Goal: Information Seeking & Learning: Learn about a topic

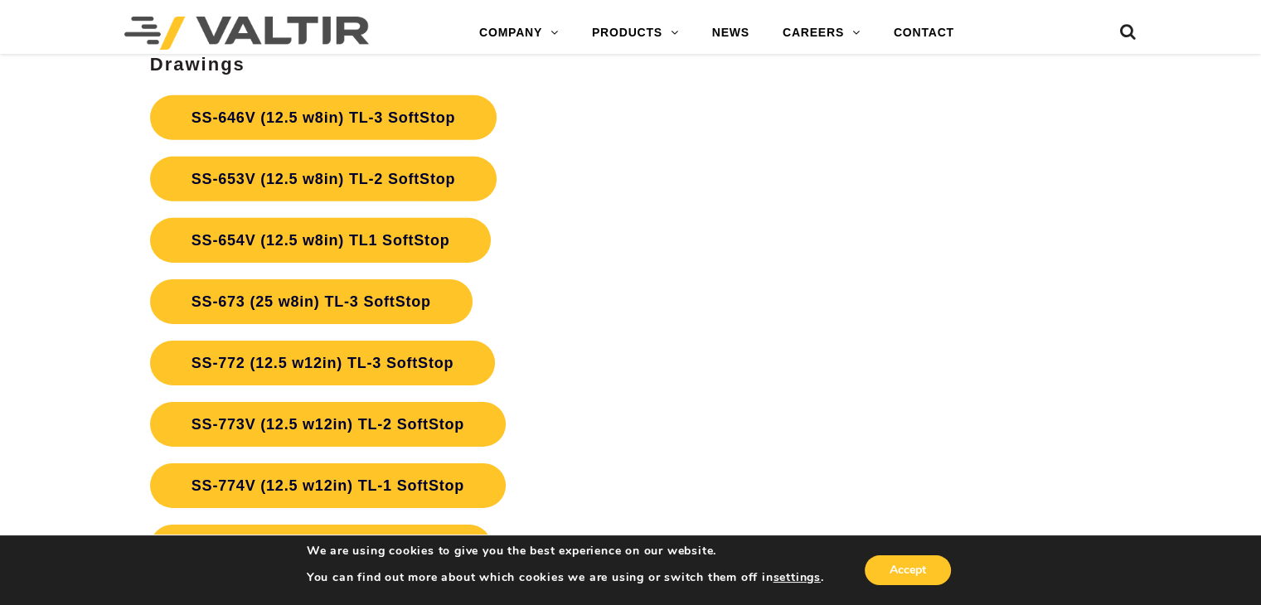
scroll to position [4897, 0]
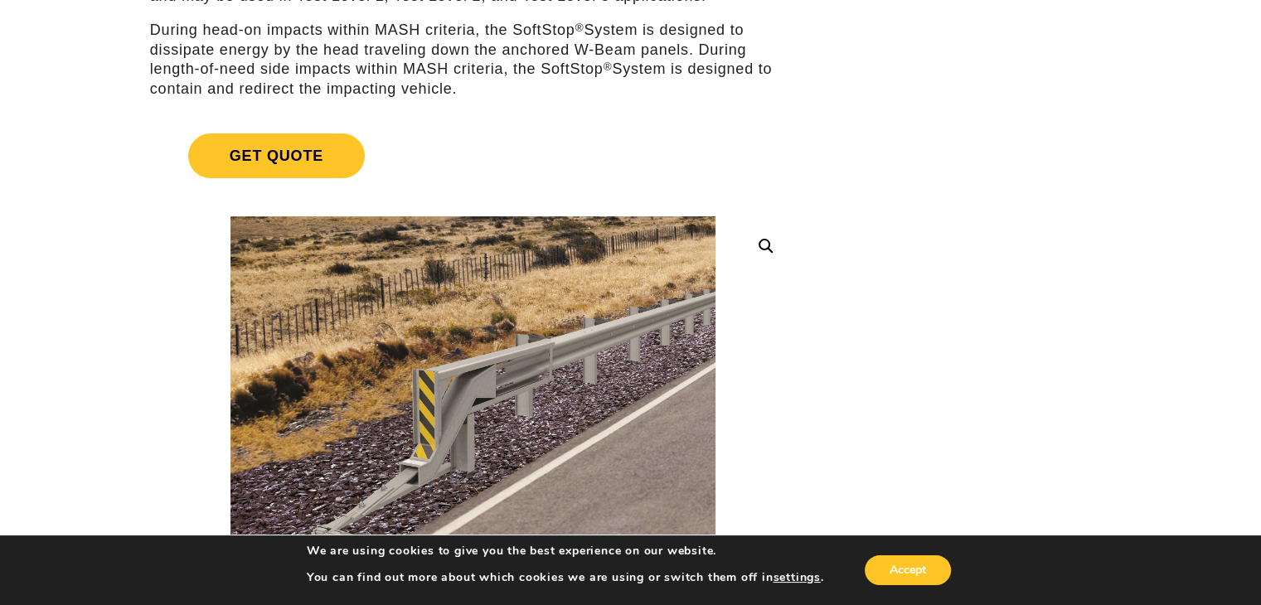
scroll to position [249, 0]
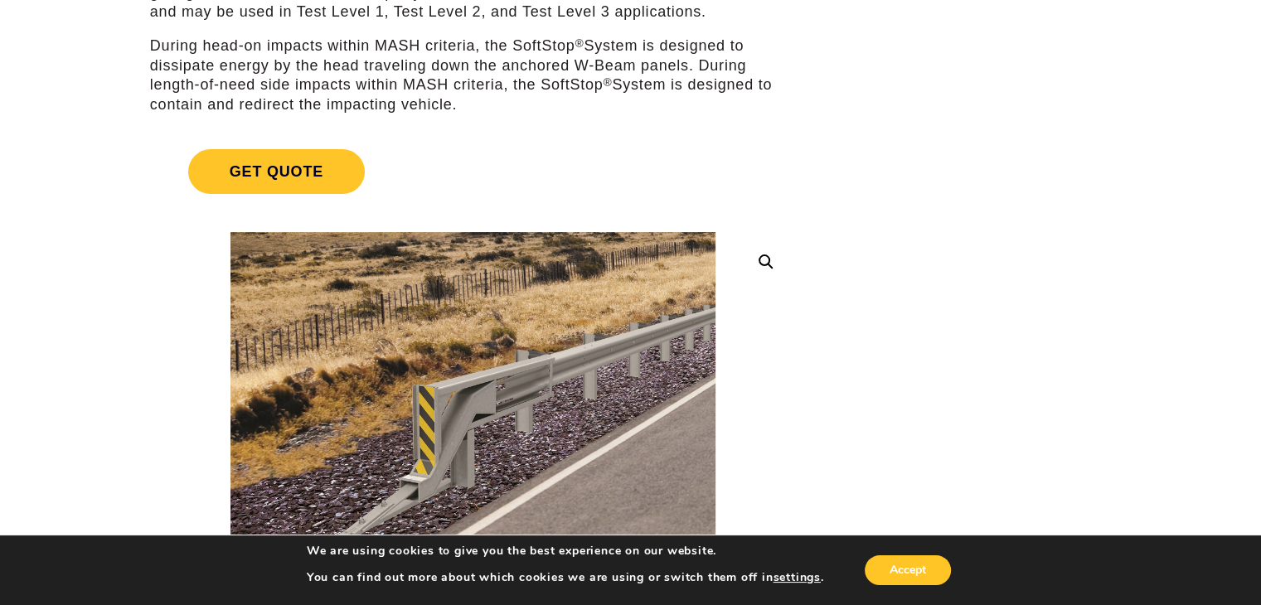
drag, startPoint x: 767, startPoint y: 124, endPoint x: 756, endPoint y: 205, distance: 81.1
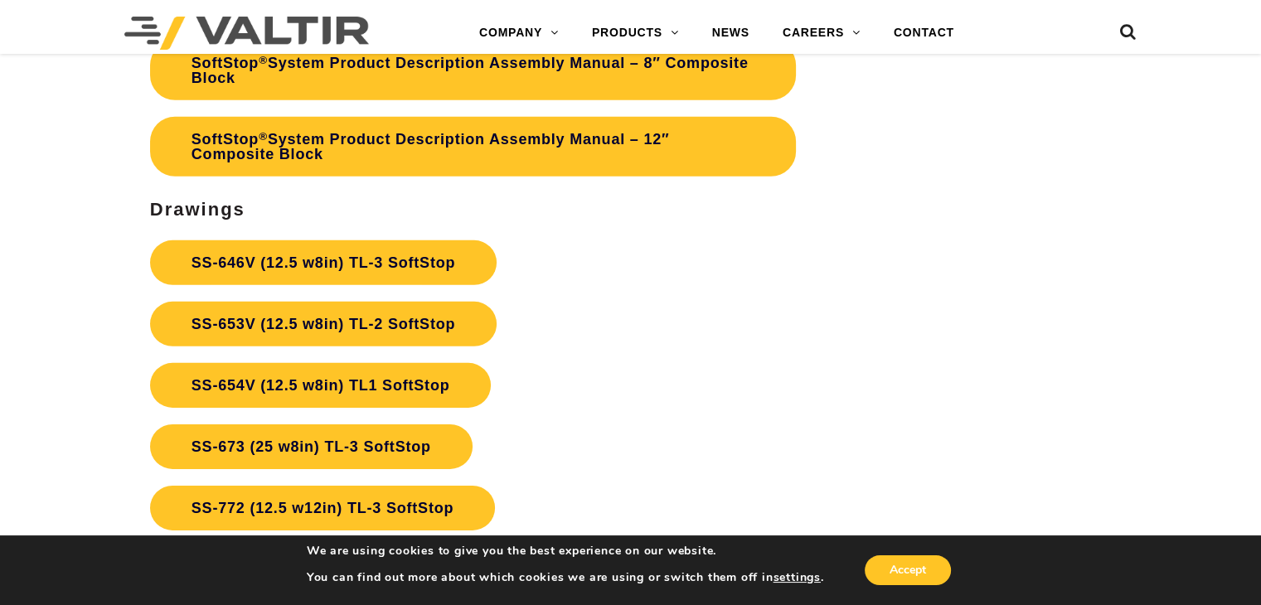
scroll to position [5223, 0]
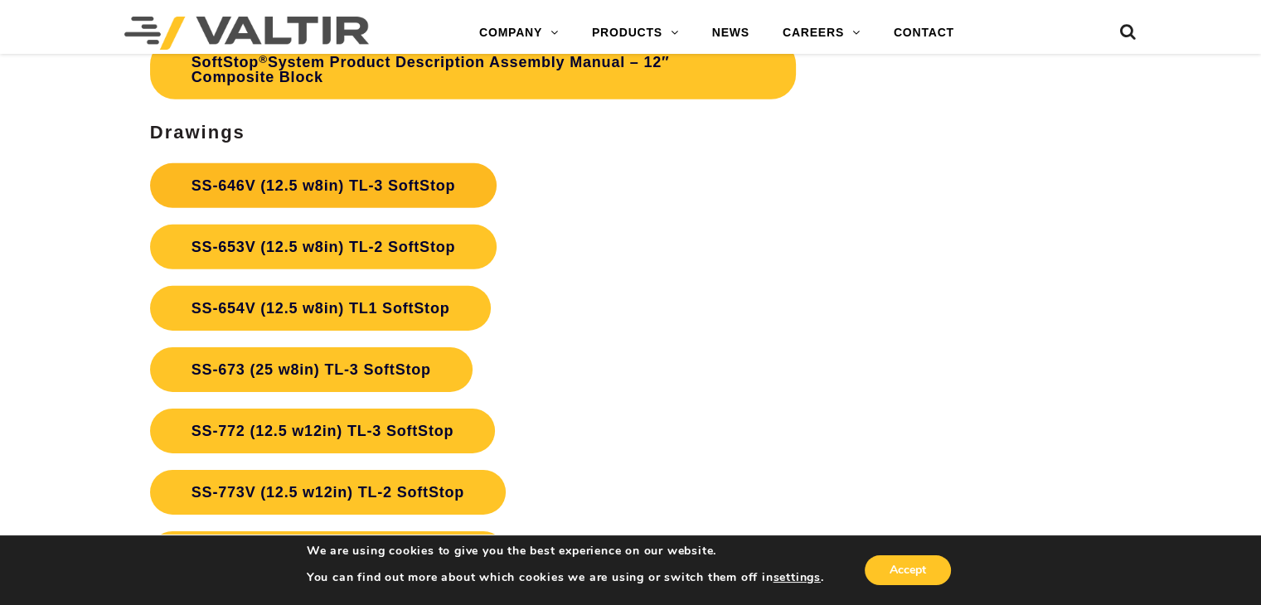
click at [320, 185] on link "SS-646V (12.5 w8in) TL-3 SoftStop" at bounding box center [323, 185] width 347 height 45
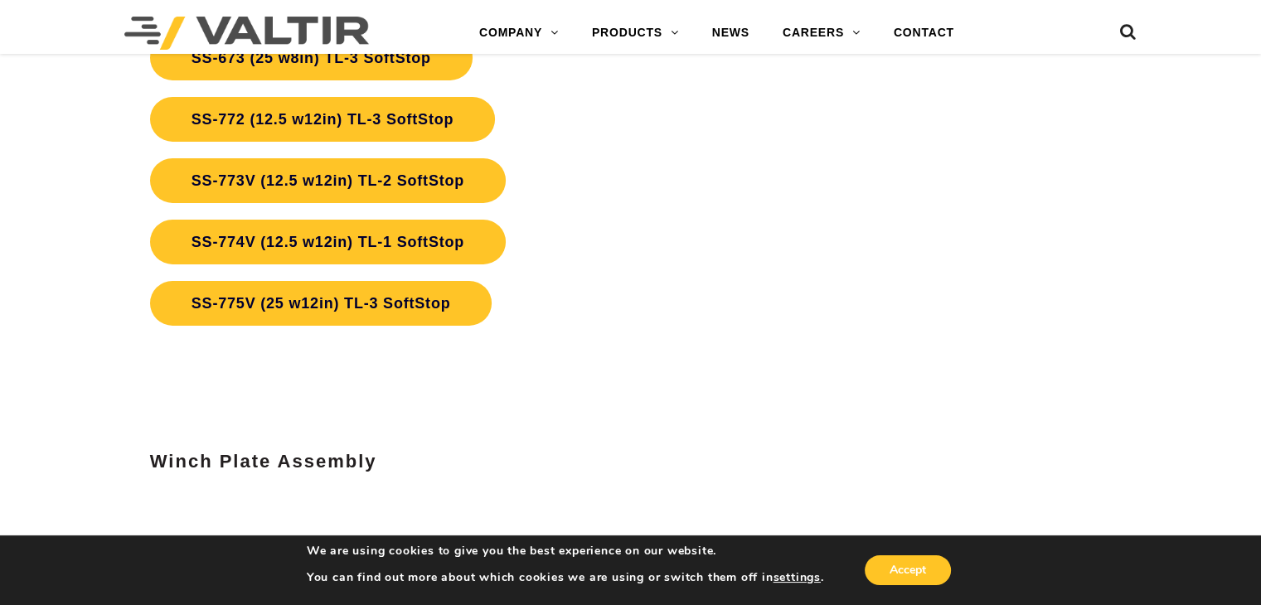
scroll to position [5555, 0]
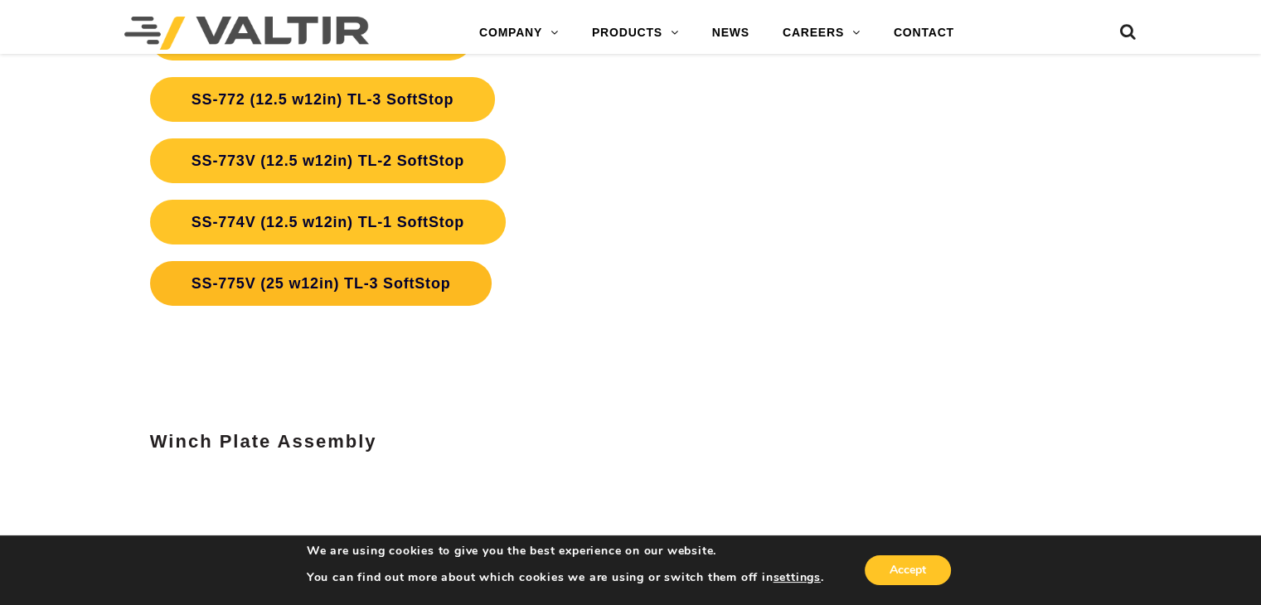
click at [409, 279] on link "SS-775V (25 w12in) TL-3 SoftStop" at bounding box center [321, 283] width 342 height 45
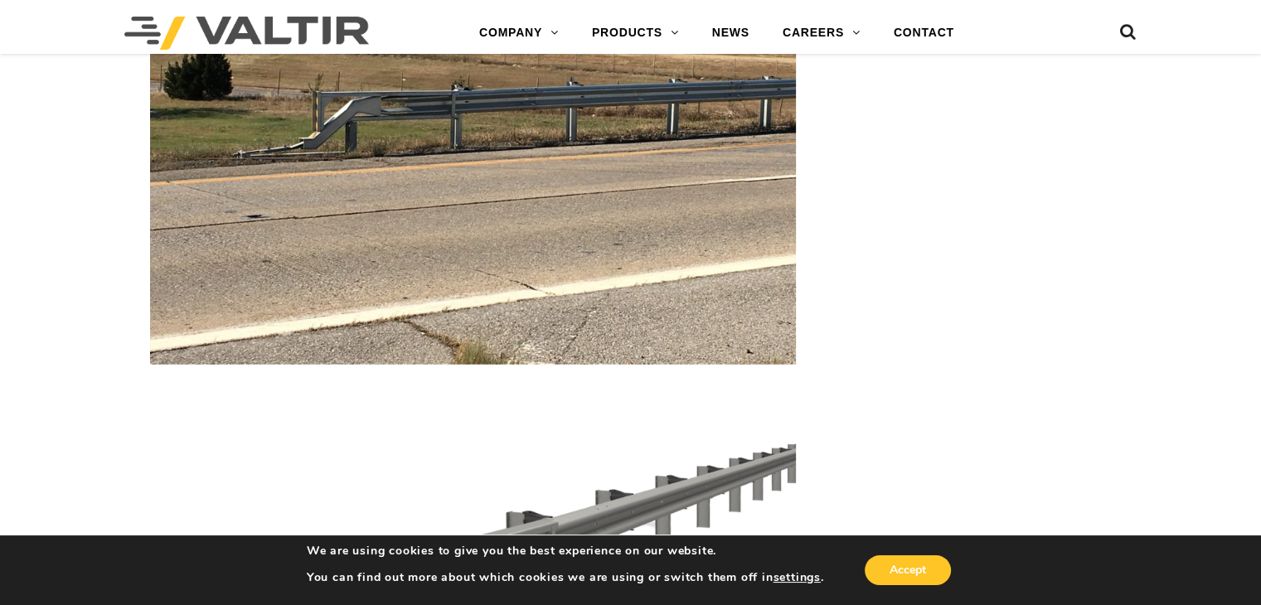
scroll to position [4067, 0]
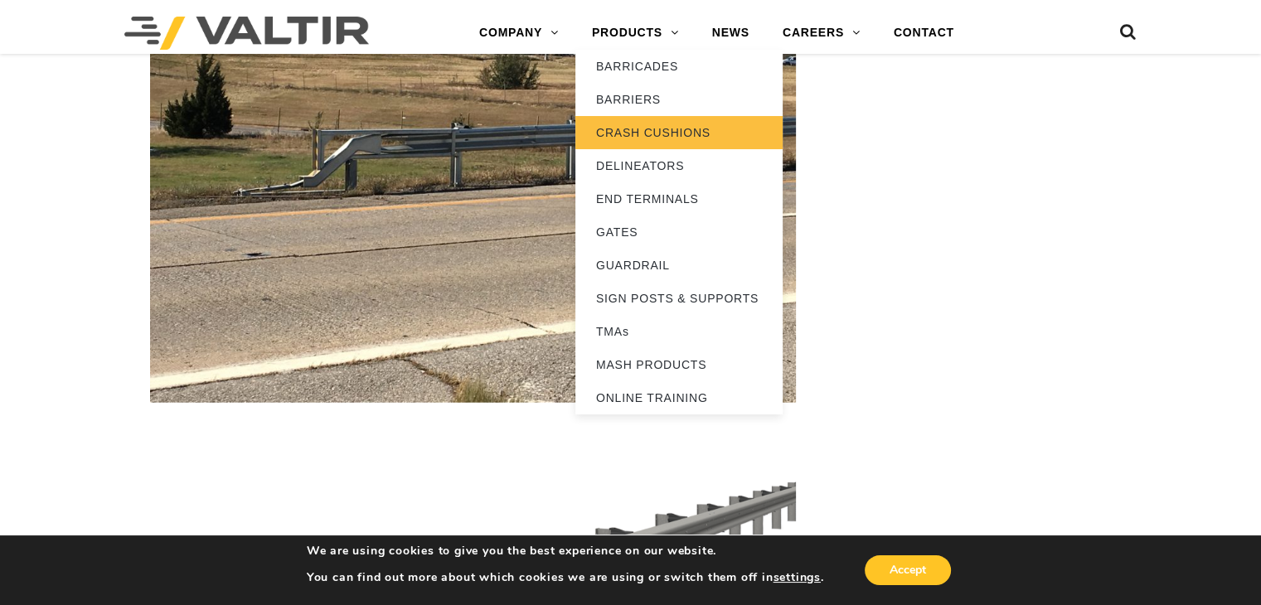
click at [653, 136] on link "CRASH CUSHIONS" at bounding box center [678, 132] width 207 height 33
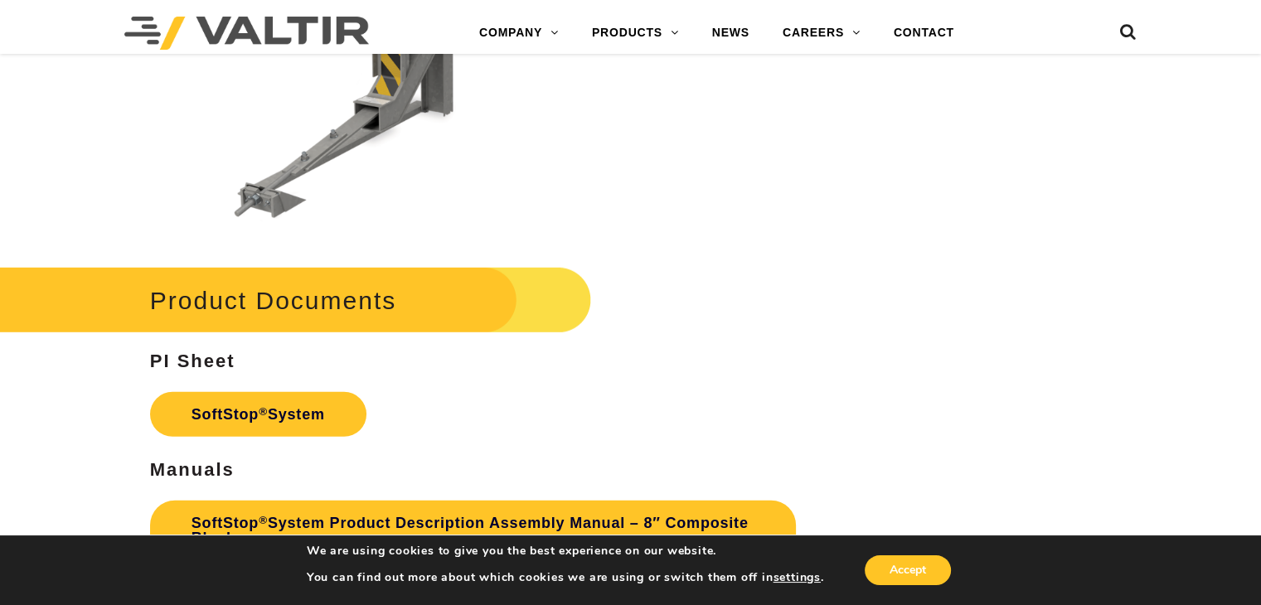
scroll to position [4726, 0]
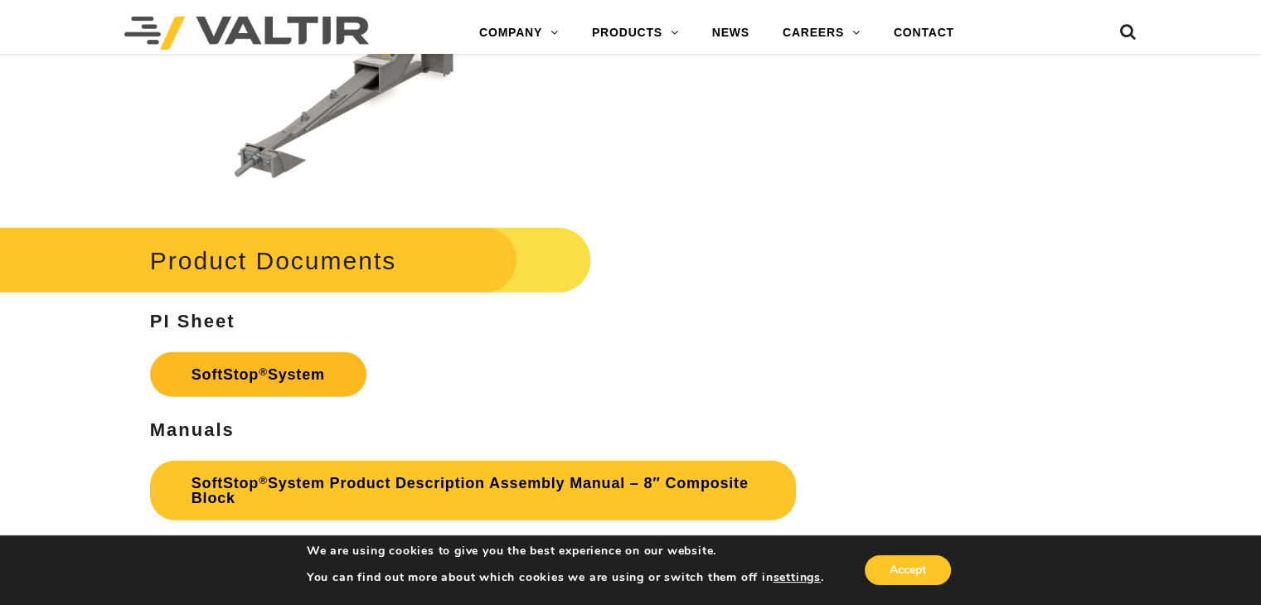
click at [254, 369] on link "SoftStop ® System" at bounding box center [258, 374] width 216 height 45
